Goal: Information Seeking & Learning: Learn about a topic

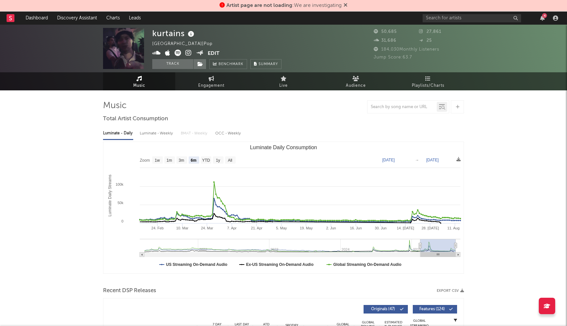
select select "6m"
click at [346, 6] on icon at bounding box center [346, 4] width 4 height 5
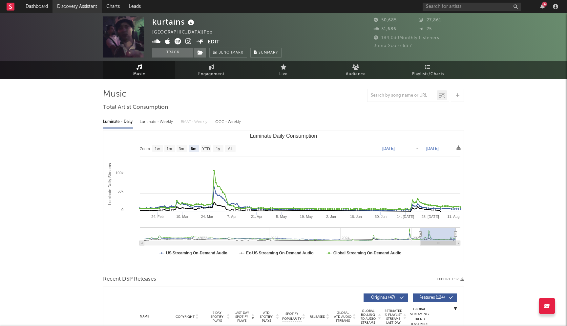
click at [70, 5] on link "Discovery Assistant" at bounding box center [77, 6] width 49 height 13
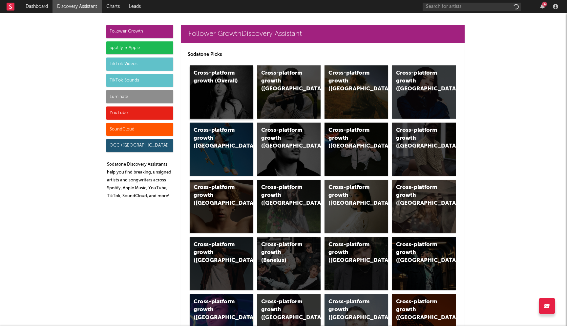
click at [215, 94] on div "Cross-platform growth (Overall)" at bounding box center [222, 91] width 64 height 53
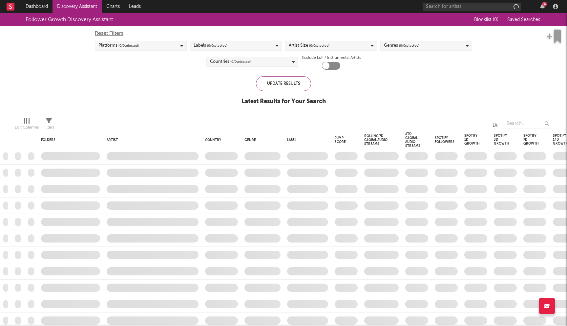
checkbox input "true"
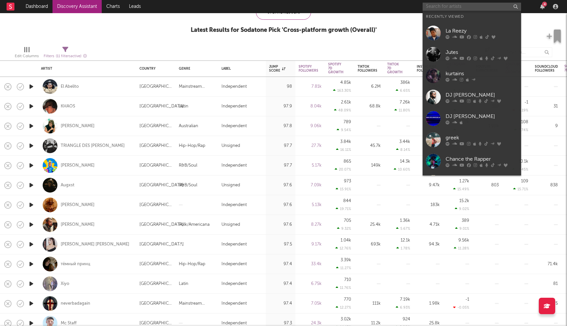
click at [495, 9] on input "text" at bounding box center [472, 7] width 98 height 8
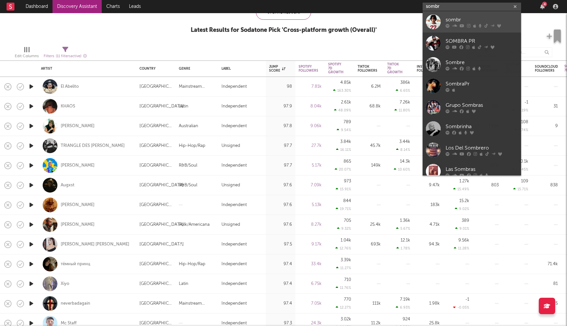
type input "sombr"
click at [451, 25] on div at bounding box center [482, 26] width 72 height 4
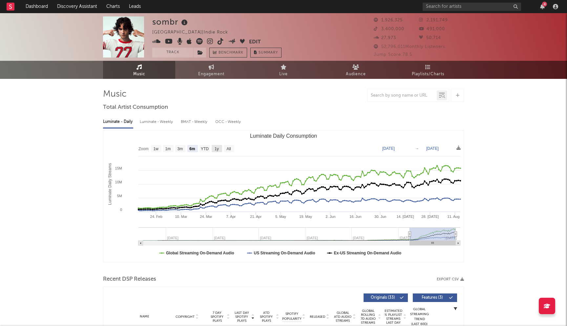
click at [216, 147] on text "1y" at bounding box center [217, 148] width 4 height 5
select select "1y"
type input "2024-08-14"
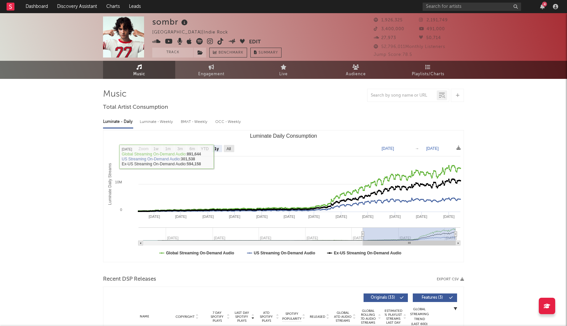
click at [227, 151] on rect "Luminate Daily Consumption" at bounding box center [229, 148] width 11 height 7
select select "All"
type input "2022-04-01"
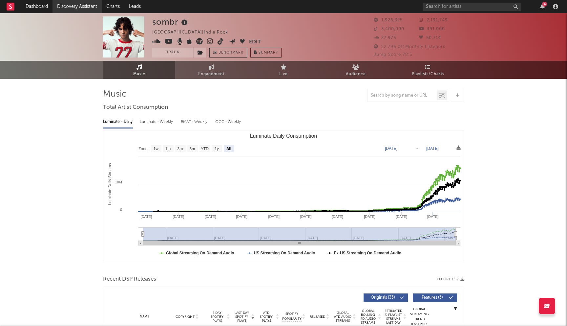
click at [66, 8] on link "Discovery Assistant" at bounding box center [77, 6] width 49 height 13
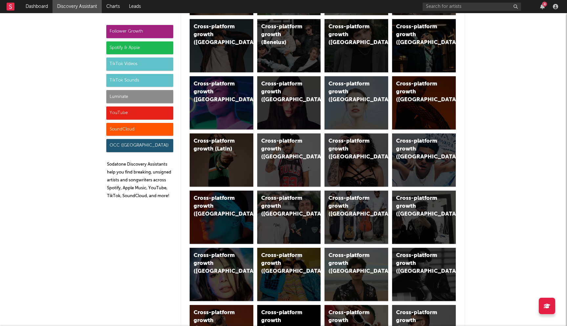
scroll to position [308, 0]
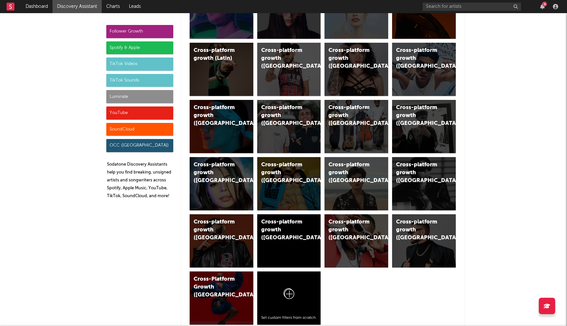
click at [143, 49] on div "Spotify & Apple" at bounding box center [139, 47] width 67 height 13
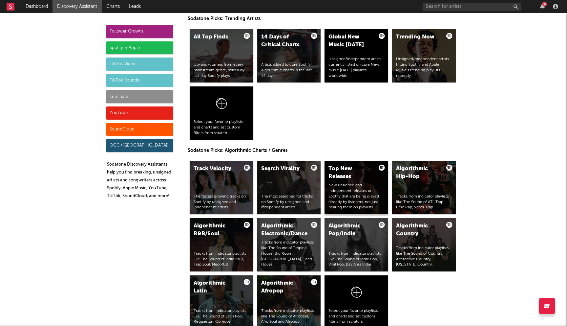
scroll to position [773, 0]
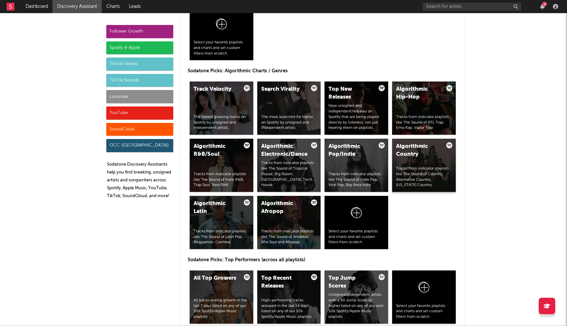
click at [418, 161] on div "Algorithmic Country Tracks from indicator playlists like The Sound of Country, …" at bounding box center [424, 165] width 64 height 53
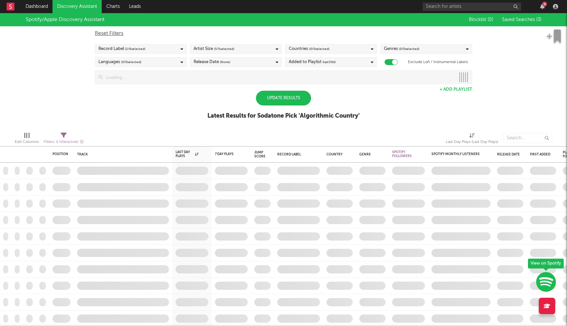
checkbox input "true"
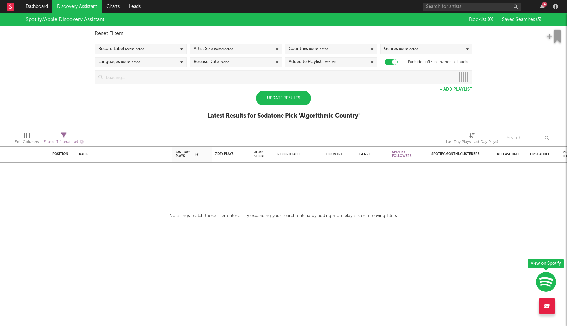
click at [290, 100] on div "Update Results" at bounding box center [283, 98] width 55 height 15
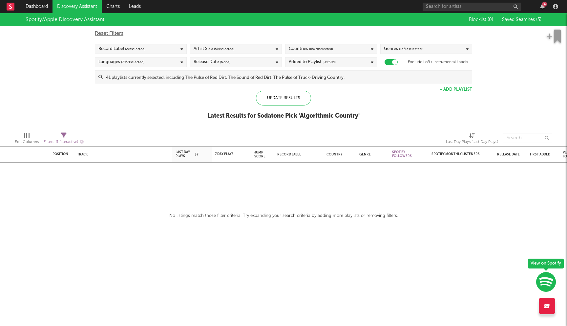
click at [79, 6] on link "Discovery Assistant" at bounding box center [77, 6] width 49 height 13
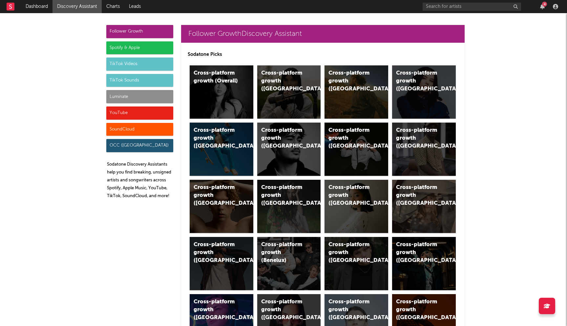
click at [136, 52] on div "Spotify & Apple" at bounding box center [139, 47] width 67 height 13
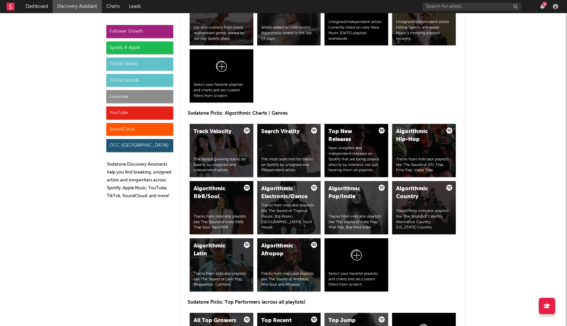
scroll to position [751, 0]
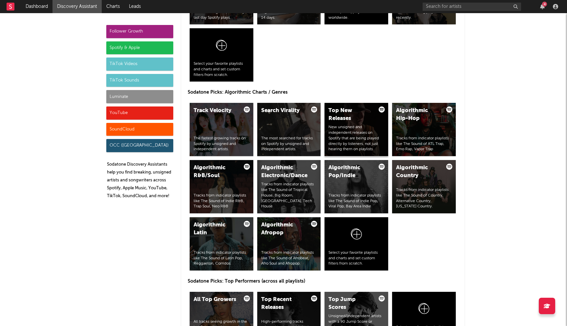
click at [361, 137] on div "New unsigned and independent releases on Spotify that are being played directly…" at bounding box center [357, 138] width 56 height 28
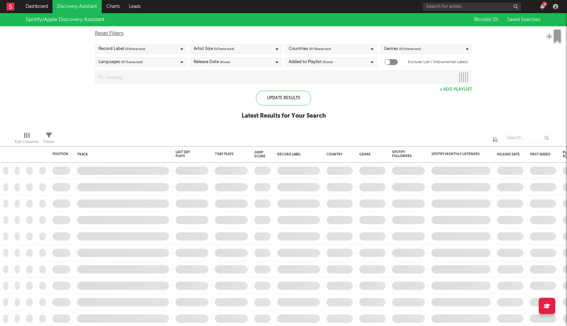
checkbox input "true"
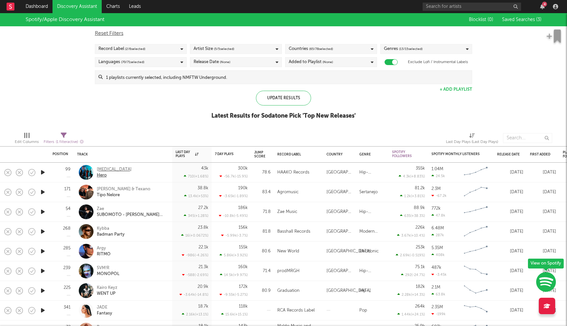
click at [98, 169] on div "Mili" at bounding box center [114, 169] width 35 height 6
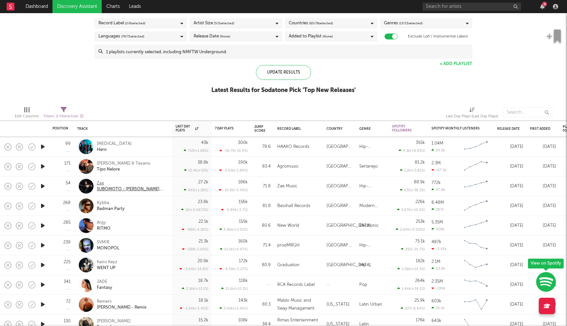
click at [100, 182] on div "Zae" at bounding box center [132, 183] width 71 height 6
click at [108, 201] on div "Kybba" at bounding box center [111, 203] width 28 height 6
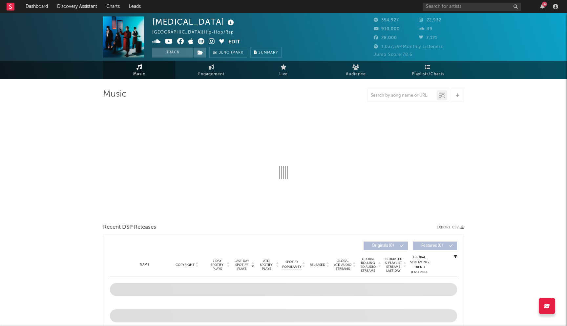
select select "6m"
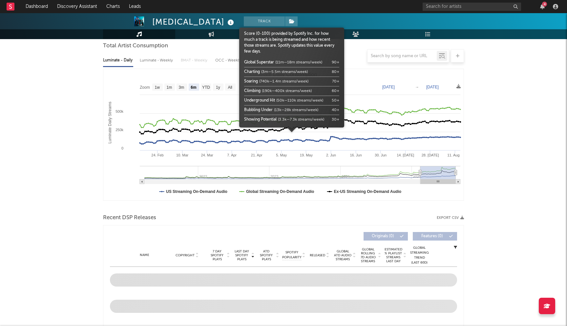
scroll to position [187, 0]
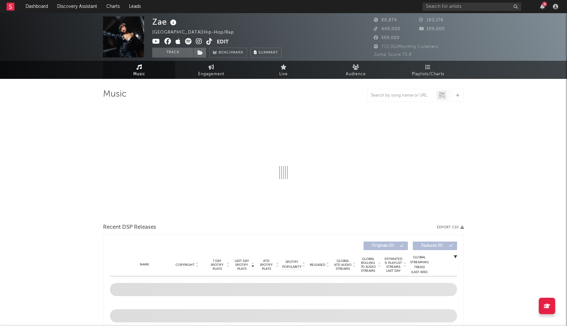
select select "6m"
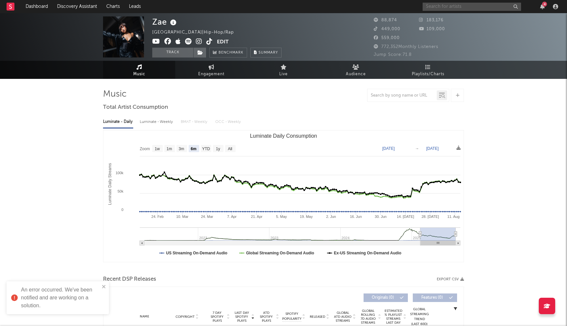
click at [450, 5] on input "text" at bounding box center [472, 7] width 98 height 8
type input "mon rovia"
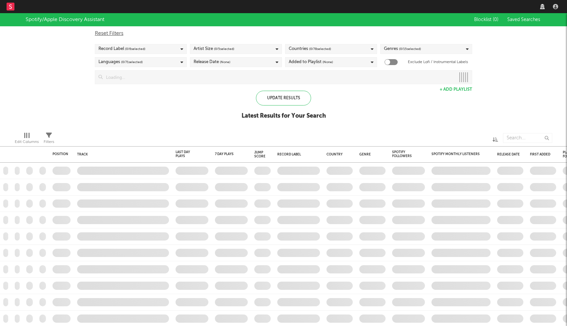
checkbox input "true"
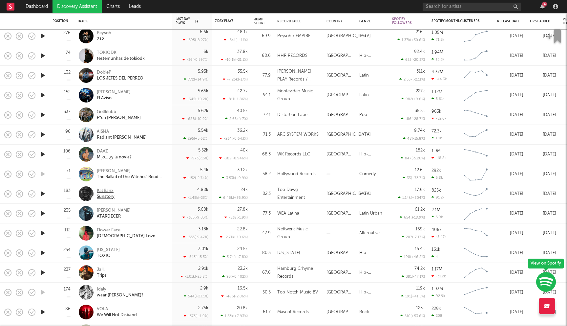
click at [109, 191] on div "Kal Banx" at bounding box center [106, 191] width 18 height 6
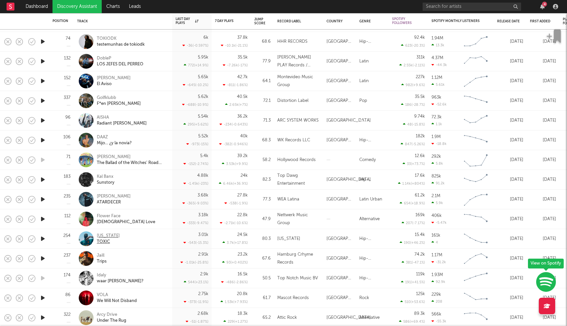
click at [108, 235] on div "Montana" at bounding box center [108, 236] width 23 height 6
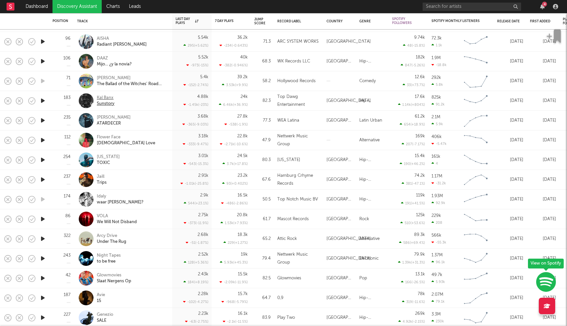
click at [110, 98] on div "Kal Banx" at bounding box center [106, 98] width 18 height 6
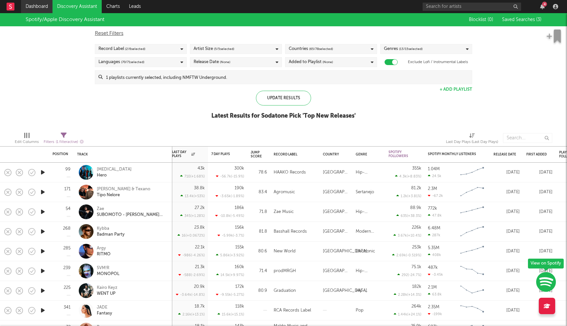
click at [37, 9] on link "Dashboard" at bounding box center [37, 6] width 32 height 13
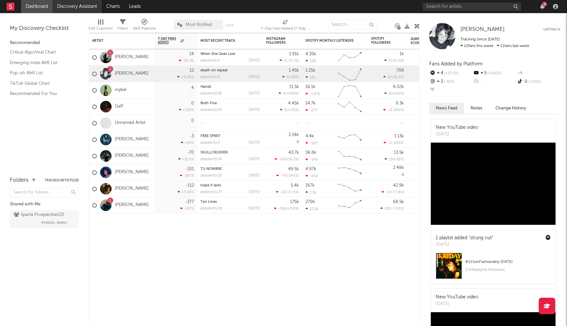
click at [68, 11] on link "Discovery Assistant" at bounding box center [77, 6] width 49 height 13
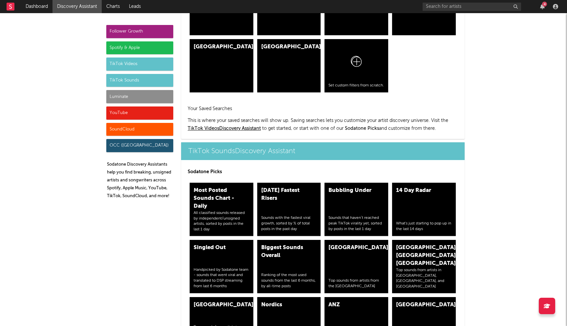
scroll to position [2154, 0]
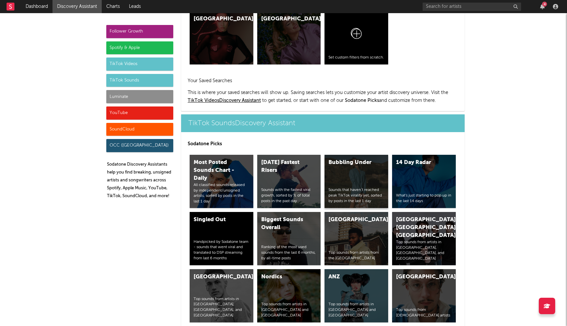
click at [361, 155] on div "Bubbling Under Sounds that haven’t reached peak TikTok virality yet, sorted by …" at bounding box center [357, 181] width 64 height 53
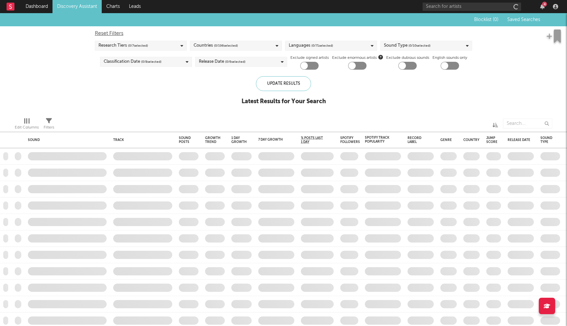
checkbox input "true"
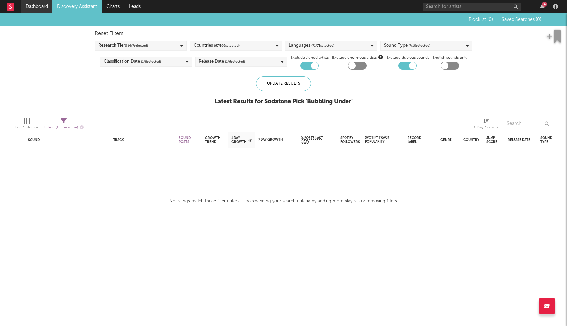
click at [35, 8] on link "Dashboard" at bounding box center [37, 6] width 32 height 13
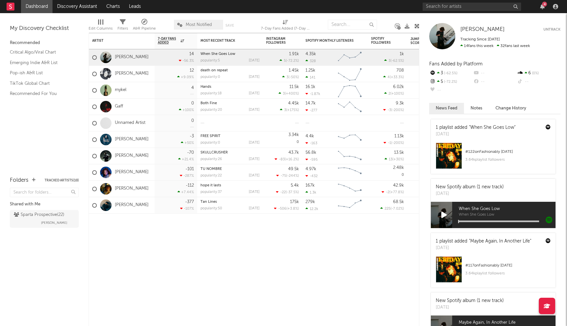
click at [37, 10] on link "Dashboard" at bounding box center [37, 6] width 32 height 13
click at [68, 10] on link "Discovery Assistant" at bounding box center [77, 6] width 49 height 13
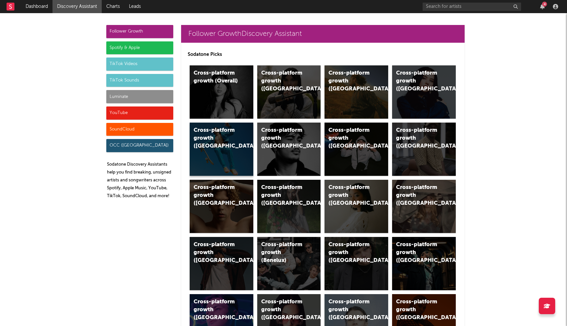
click at [200, 143] on div "Cross-platform growth (Australia)" at bounding box center [216, 138] width 45 height 24
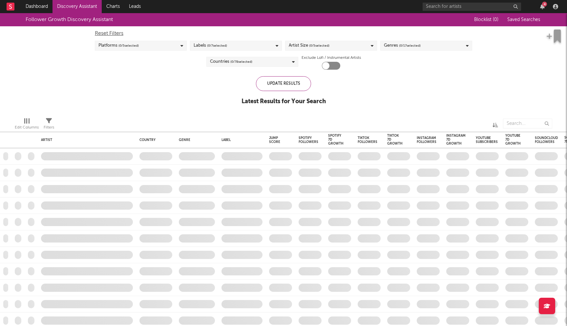
checkbox input "true"
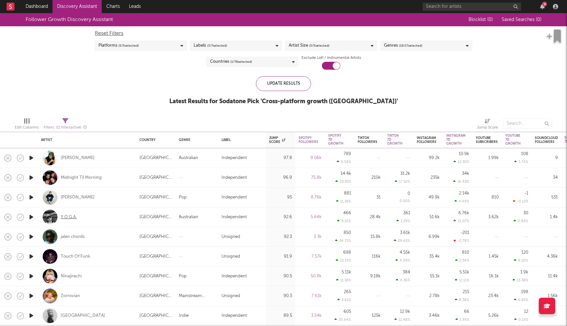
click at [74, 217] on div "Y.O.G.A." at bounding box center [69, 217] width 16 height 6
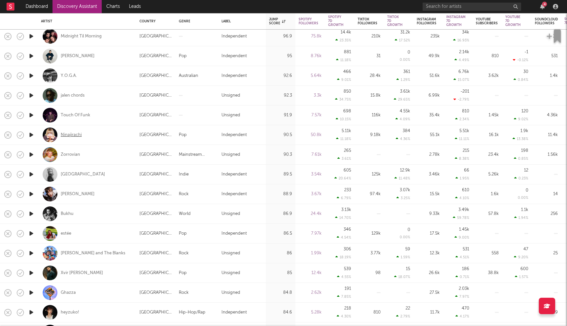
click at [76, 135] on div "Ninajirachi" at bounding box center [71, 135] width 21 height 6
click at [73, 176] on div "Alexandria" at bounding box center [83, 174] width 44 height 6
click at [68, 213] on div "Bukhu" at bounding box center [67, 214] width 13 height 6
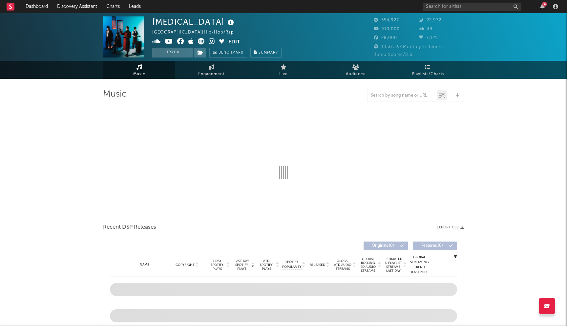
select select "6m"
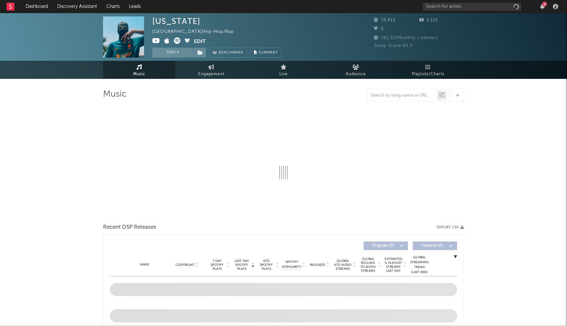
select select "6m"
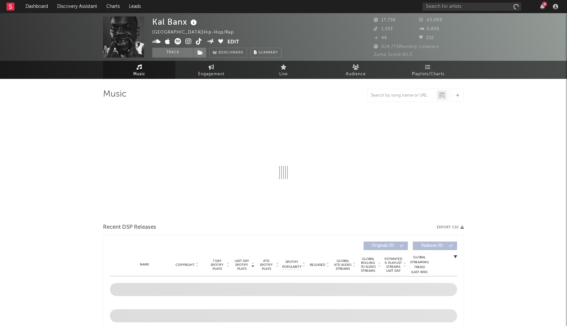
select select "6m"
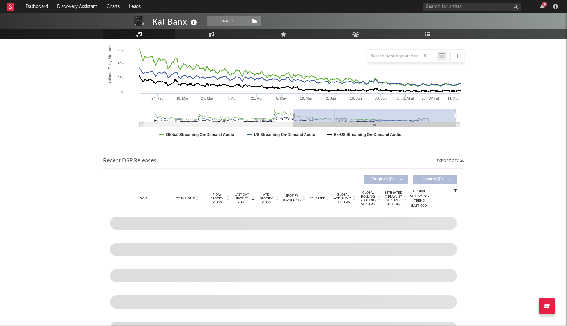
scroll to position [40, 0]
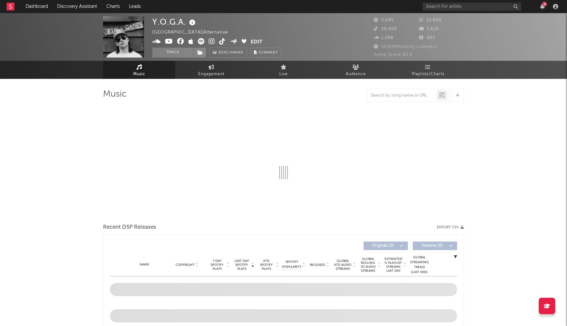
select select "6m"
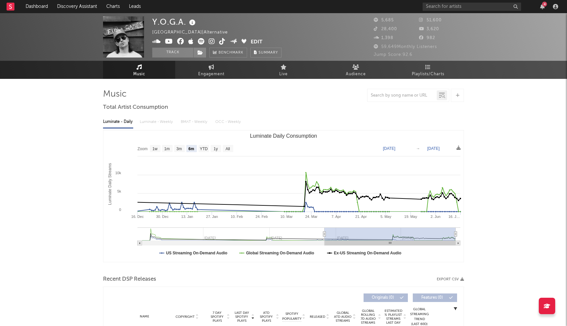
click at [169, 41] on icon at bounding box center [169, 41] width 8 height 7
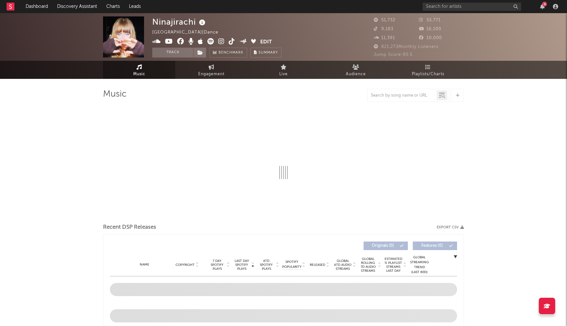
select select "6m"
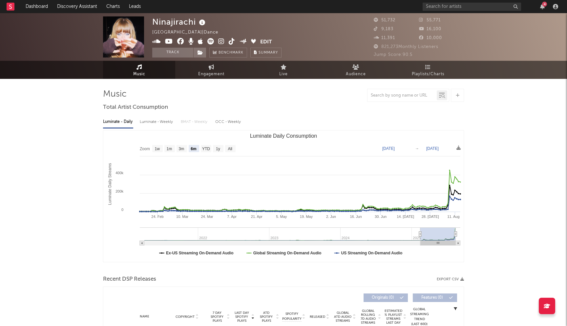
scroll to position [109, 0]
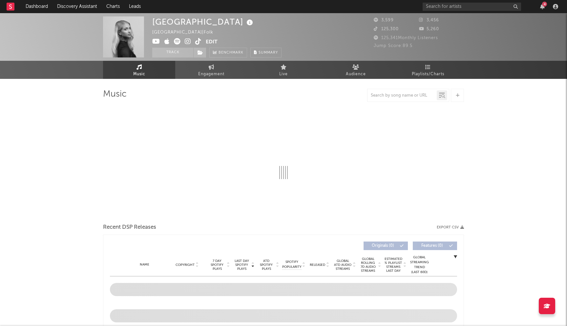
select select "1w"
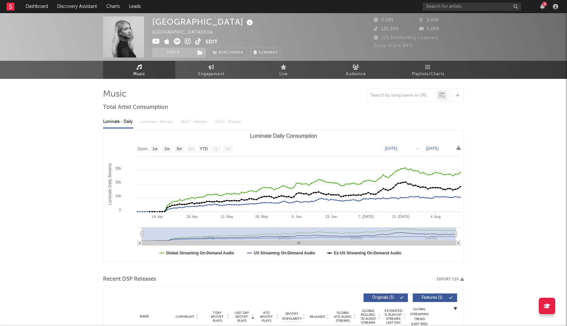
click at [187, 41] on icon at bounding box center [188, 41] width 6 height 7
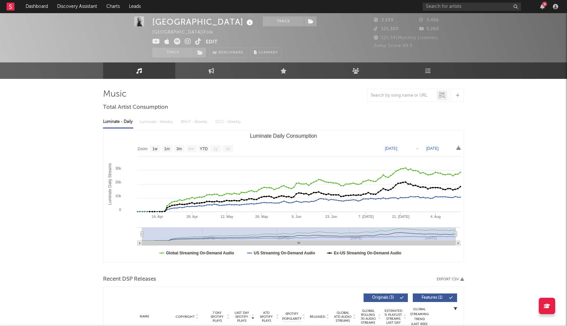
scroll to position [147, 0]
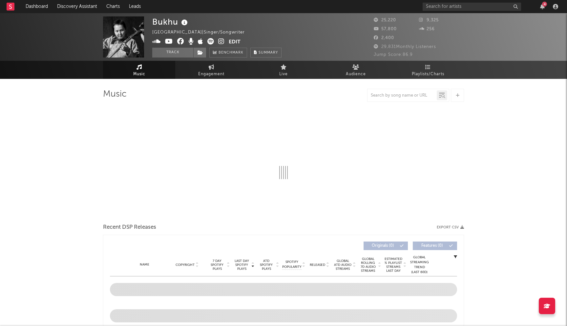
select select "1w"
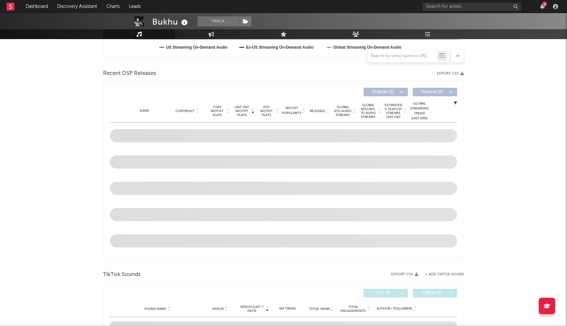
scroll to position [262, 0]
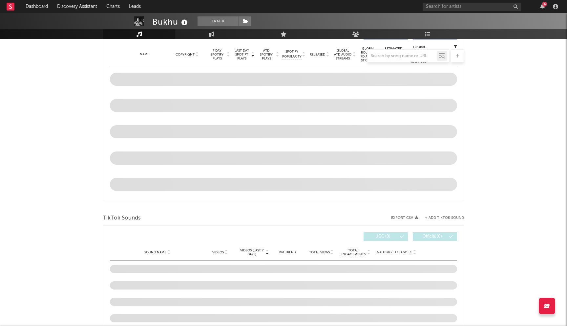
drag, startPoint x: 262, startPoint y: 110, endPoint x: 293, endPoint y: 194, distance: 89.4
click at [293, 194] on div at bounding box center [283, 131] width 347 height 131
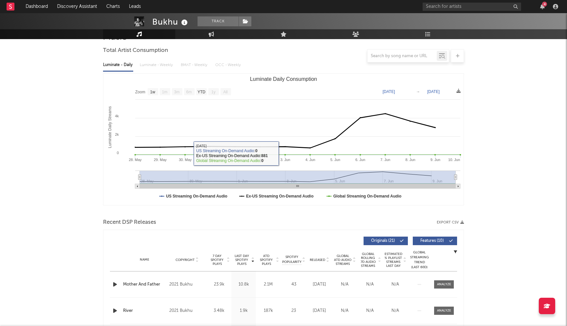
scroll to position [116, 0]
